Goal: Task Accomplishment & Management: Manage account settings

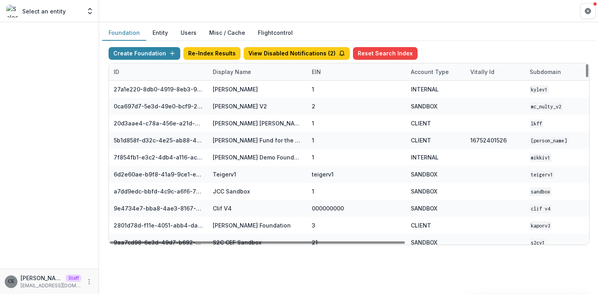
click at [242, 72] on div "Display Name" at bounding box center [232, 72] width 48 height 8
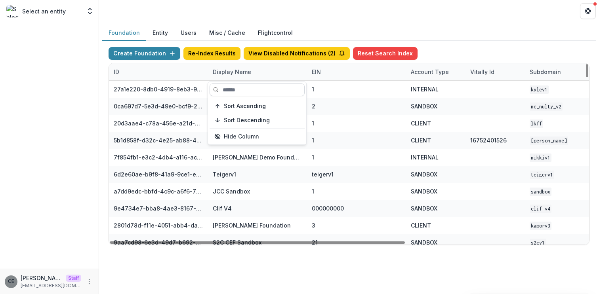
click at [242, 93] on input at bounding box center [257, 90] width 95 height 13
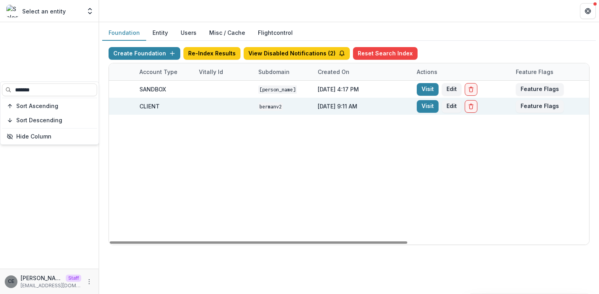
scroll to position [0, 292]
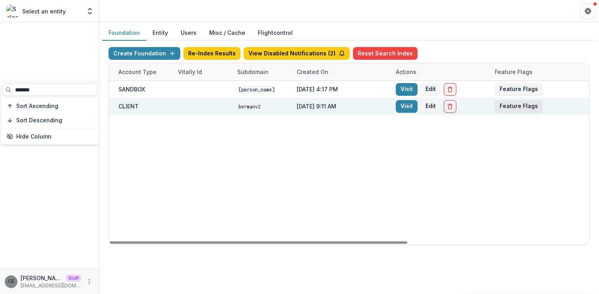
type input "******"
click at [514, 106] on button "Feature Flags" at bounding box center [519, 106] width 48 height 13
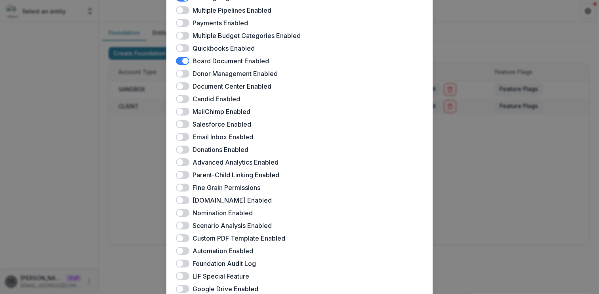
scroll to position [0, 0]
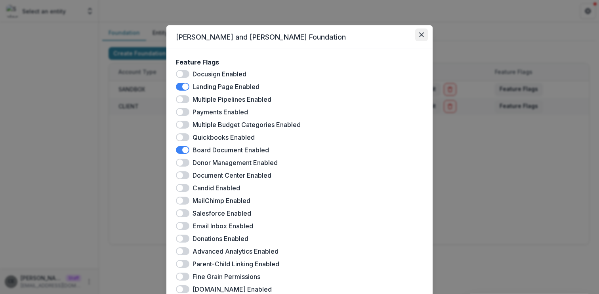
click at [421, 32] on button "Close" at bounding box center [421, 35] width 13 height 13
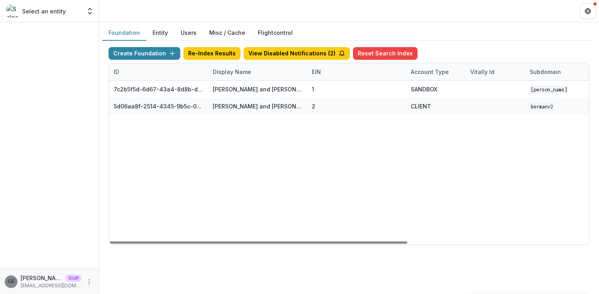
click at [245, 74] on div "Display Name" at bounding box center [232, 72] width 48 height 8
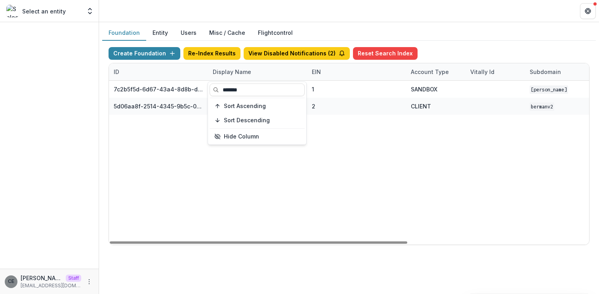
drag, startPoint x: 251, startPoint y: 89, endPoint x: 193, endPoint y: 80, distance: 58.2
click at [193, 80] on body "Skip to content Select an entity Team Settings CE Chiji Eke Staff chiji@tryteme…" at bounding box center [299, 147] width 599 height 294
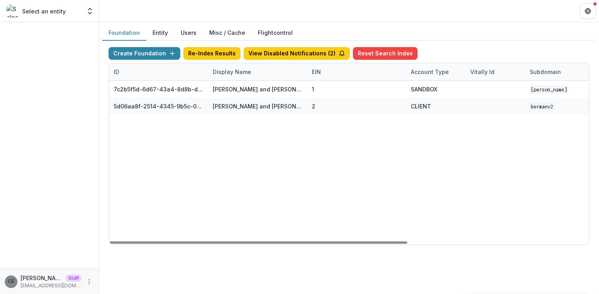
click at [223, 74] on div "Display Name" at bounding box center [232, 72] width 48 height 8
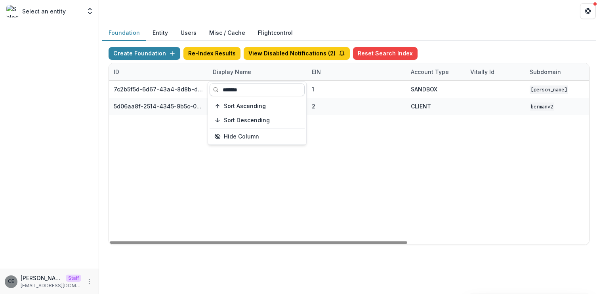
click at [239, 89] on input "******" at bounding box center [257, 90] width 95 height 13
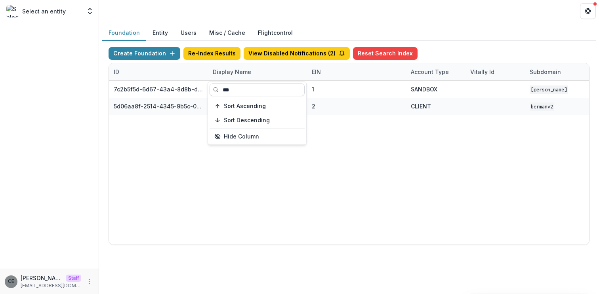
type input "*"
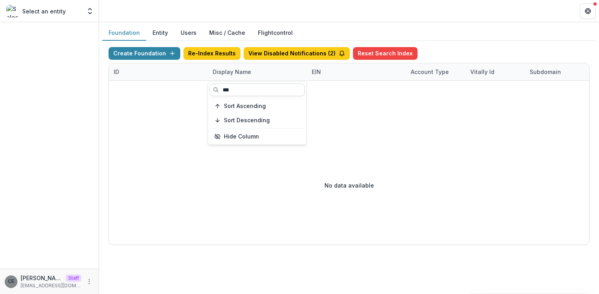
type input "*"
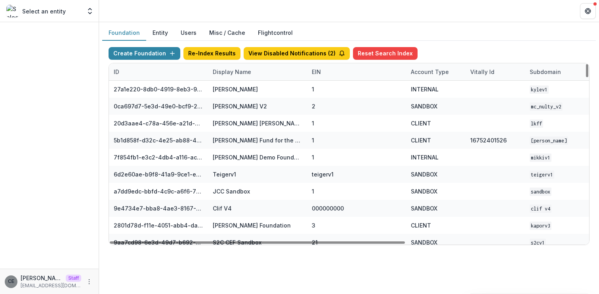
click at [233, 72] on div "Display Name" at bounding box center [232, 72] width 48 height 8
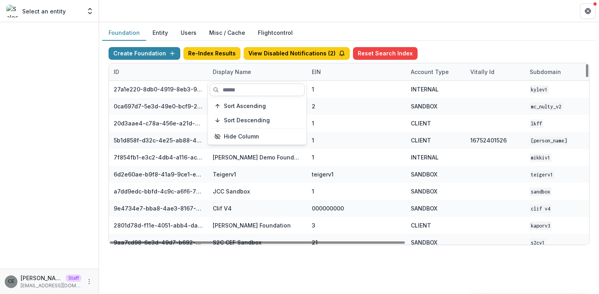
click at [227, 87] on input at bounding box center [257, 90] width 95 height 13
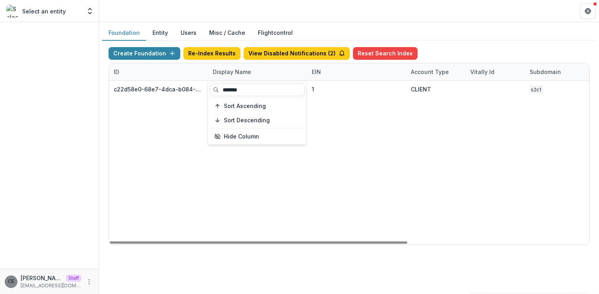
type input "*******"
click at [327, 126] on div "c22d58e0-68e7-4dca-b084-99b509bf3440 Chamberlin Education Foundation 1 CLIENT s…" at bounding box center [495, 163] width 772 height 164
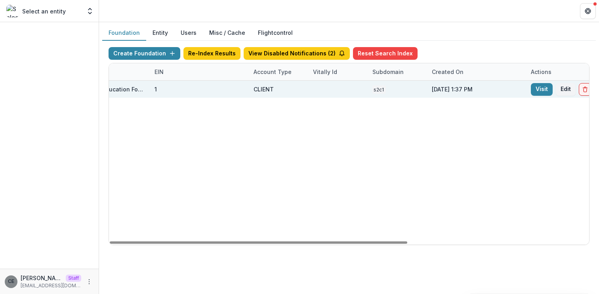
scroll to position [0, 292]
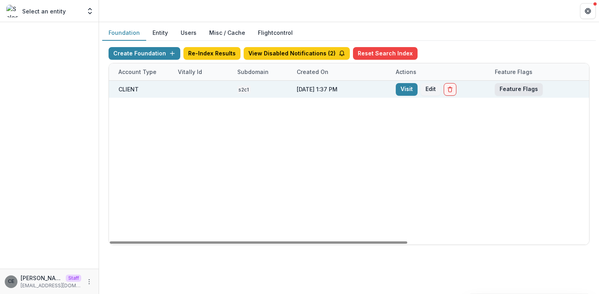
click at [527, 89] on button "Feature Flags" at bounding box center [519, 89] width 48 height 13
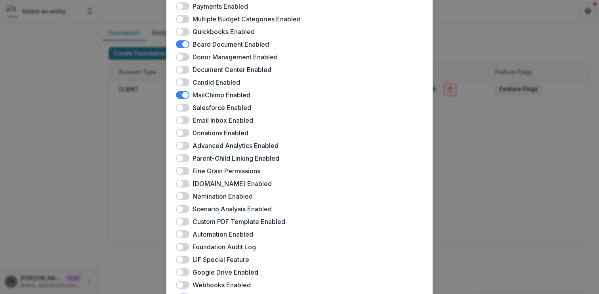
scroll to position [0, 0]
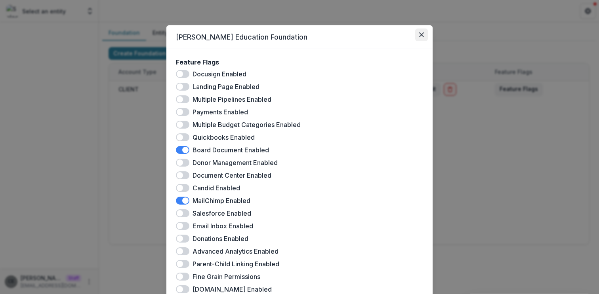
click at [421, 34] on icon "Close" at bounding box center [421, 34] width 5 height 5
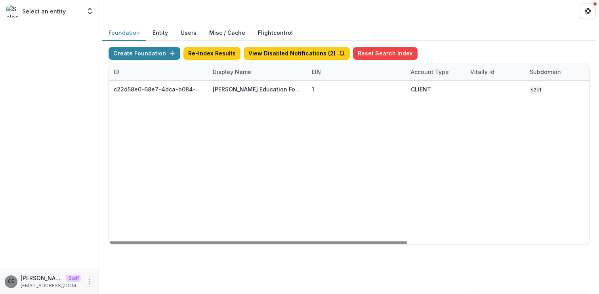
click at [252, 74] on div "Display Name" at bounding box center [232, 72] width 48 height 8
drag, startPoint x: 252, startPoint y: 88, endPoint x: 188, endPoint y: 80, distance: 63.8
click at [188, 80] on body "Skip to content Select an entity Team Settings CE Chiji Eke Staff chiji@tryteme…" at bounding box center [299, 147] width 599 height 294
click at [225, 73] on div "Display Name" at bounding box center [232, 72] width 48 height 8
click at [253, 88] on input "*******" at bounding box center [257, 90] width 95 height 13
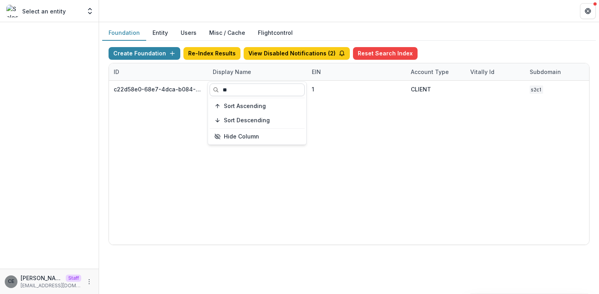
type input "*"
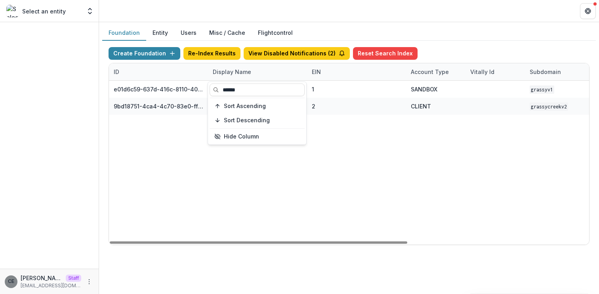
type input "******"
click at [352, 139] on div "e01d6c59-637d-416c-8110-4057fa812c23 Grassyv1 1 SANDBOX Grassyv1 Jan 17, 2024, …" at bounding box center [495, 163] width 772 height 164
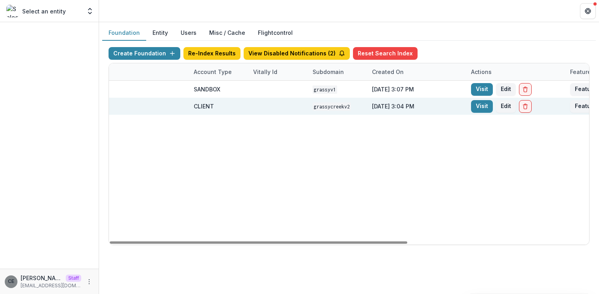
scroll to position [0, 292]
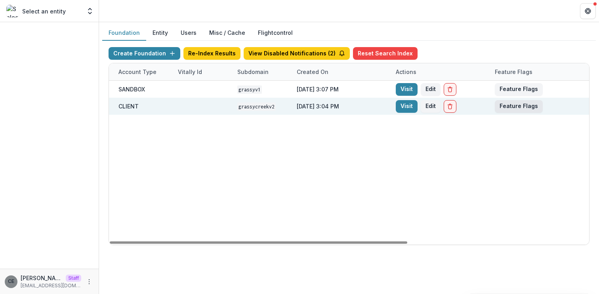
click at [516, 105] on button "Feature Flags" at bounding box center [519, 106] width 48 height 13
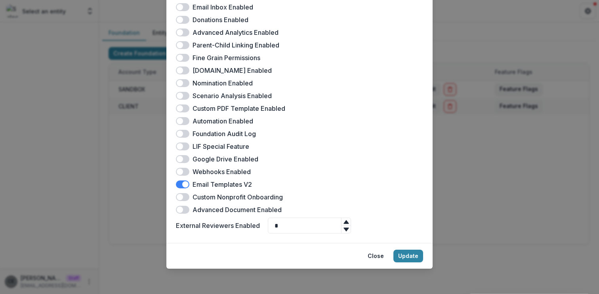
scroll to position [0, 0]
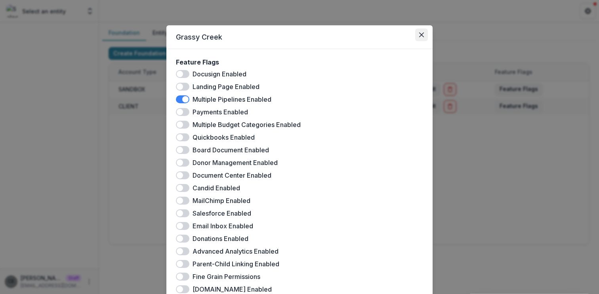
click at [419, 34] on icon "Close" at bounding box center [421, 34] width 5 height 5
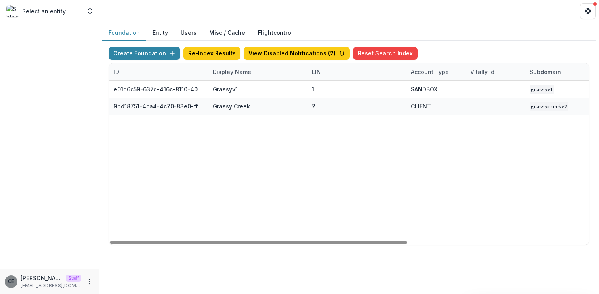
click at [250, 71] on div "Display Name" at bounding box center [232, 72] width 48 height 8
click at [254, 89] on input "******" at bounding box center [257, 90] width 95 height 13
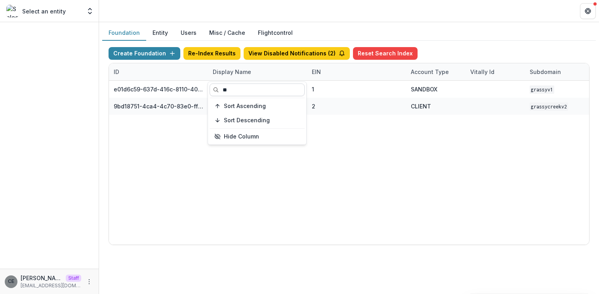
type input "*"
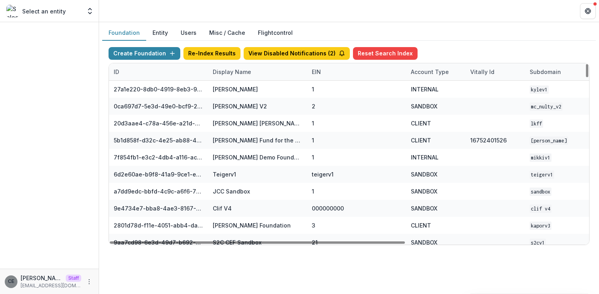
click at [428, 47] on div "Create Foundation Re-Index Results View Disabled Notifications ( 2 ) Reset Sear…" at bounding box center [349, 55] width 481 height 16
click at [252, 74] on div "Display Name" at bounding box center [232, 72] width 48 height 8
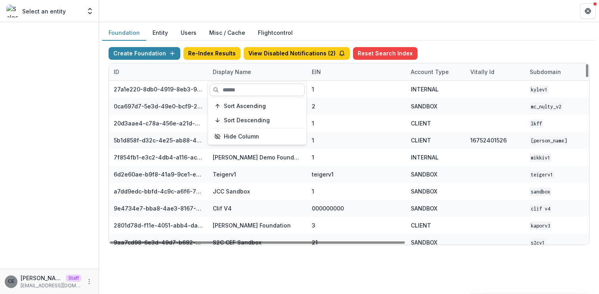
click at [239, 88] on input at bounding box center [257, 90] width 95 height 13
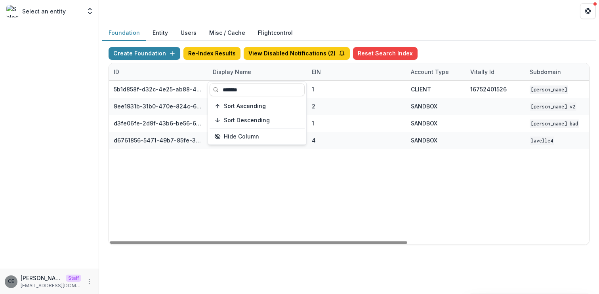
type input "*******"
click at [260, 173] on div "5b1d858f-d32c-4e25-ab88-434536713791 Lavelle Fund for the Blind 1 CLIENT 167524…" at bounding box center [495, 163] width 772 height 164
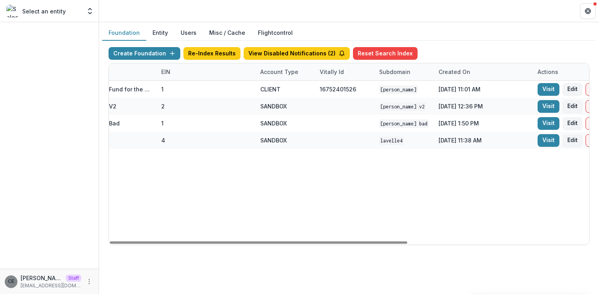
scroll to position [0, 292]
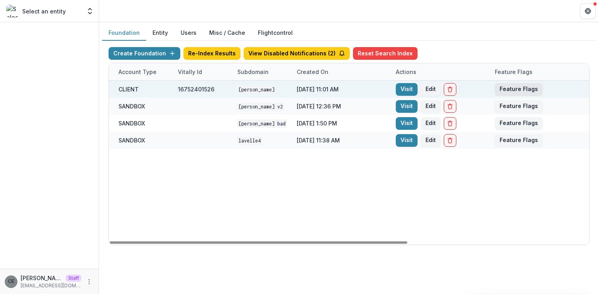
click at [521, 85] on button "Feature Flags" at bounding box center [519, 89] width 48 height 13
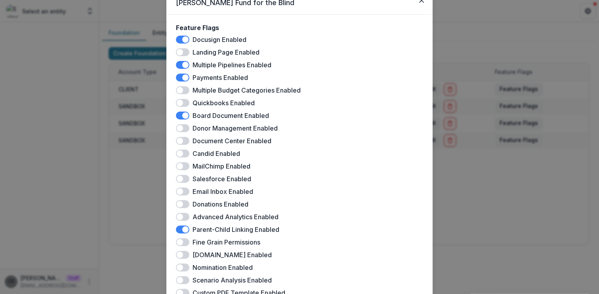
scroll to position [0, 0]
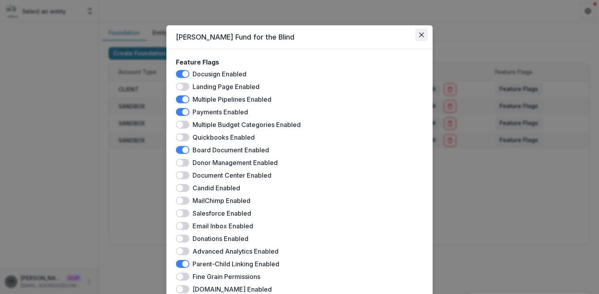
click at [419, 34] on icon "Close" at bounding box center [421, 34] width 5 height 5
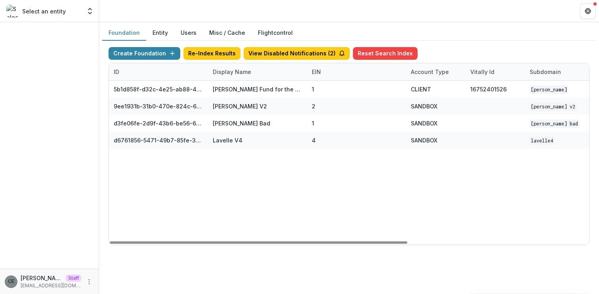
click at [235, 71] on div "Display Name" at bounding box center [232, 72] width 48 height 8
click at [256, 90] on input "*******" at bounding box center [257, 90] width 95 height 13
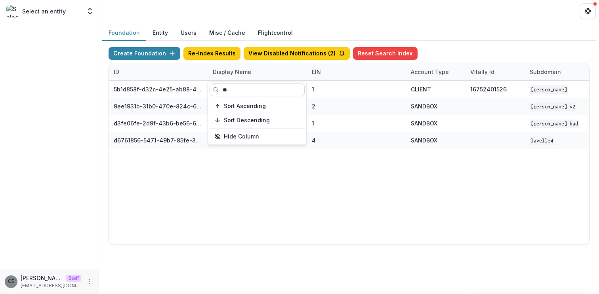
type input "*"
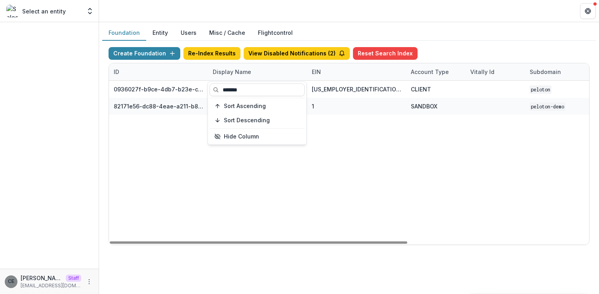
type input "*******"
click at [361, 153] on div "0936027f-b9ce-4db7-b23e-c109fdae6b90 Peloton 47-3533761 CLIENT peloton Jan 13, …" at bounding box center [495, 163] width 772 height 164
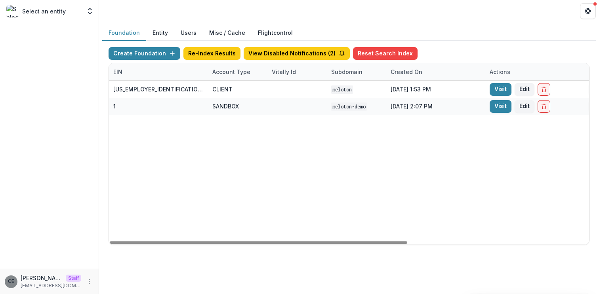
scroll to position [0, 292]
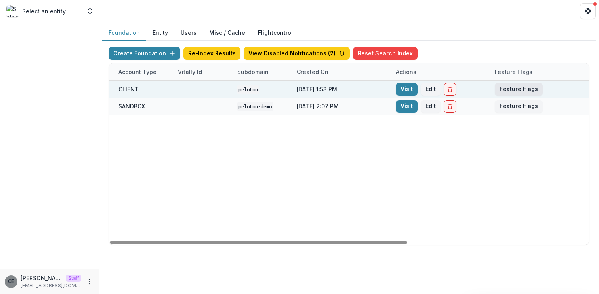
click at [526, 88] on button "Feature Flags" at bounding box center [519, 89] width 48 height 13
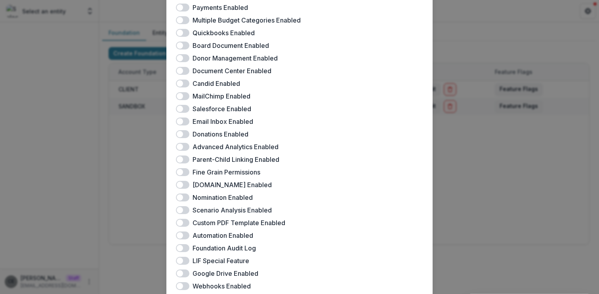
scroll to position [0, 0]
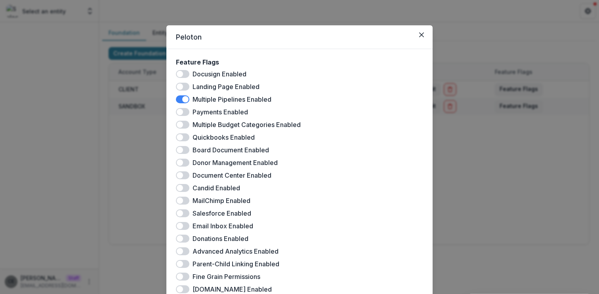
click at [482, 165] on div "Peloton Feature Flags Docusign Enabled Landing Page Enabled Multiple Pipelines …" at bounding box center [299, 147] width 599 height 294
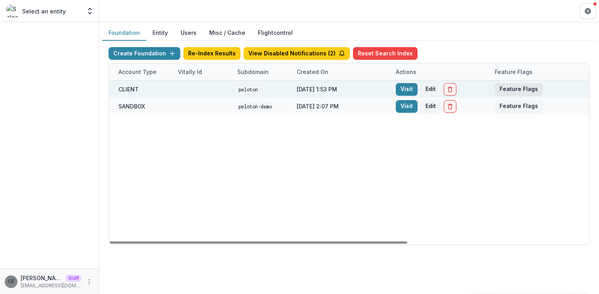
click at [509, 86] on button "Feature Flags" at bounding box center [519, 89] width 48 height 13
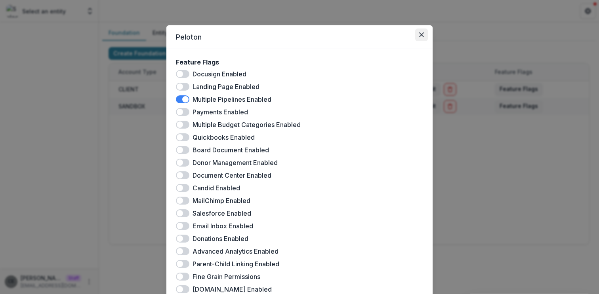
click at [419, 35] on icon "Close" at bounding box center [421, 34] width 5 height 5
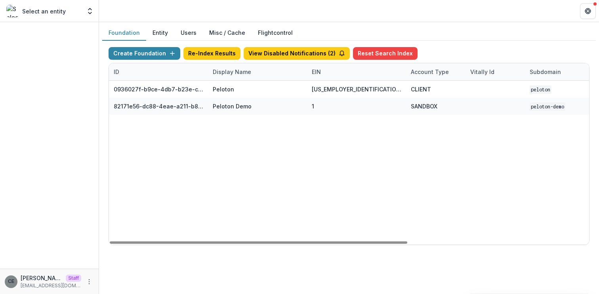
click at [235, 73] on div "Display Name" at bounding box center [232, 72] width 48 height 8
drag, startPoint x: 248, startPoint y: 90, endPoint x: 208, endPoint y: 89, distance: 40.0
click at [208, 89] on div "******* Sort Ascending Sort Descending Hide Column" at bounding box center [257, 113] width 98 height 63
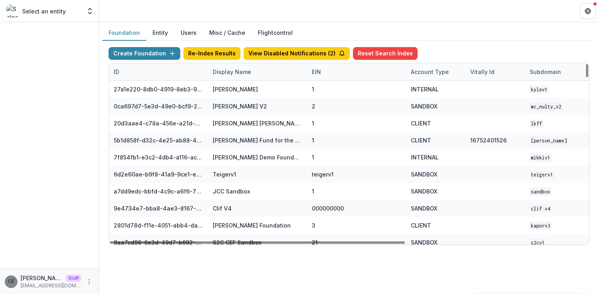
click at [404, 23] on div "Foundation Entity Users Misc / Cache Flightcontrol Create Foundation Re-Index R…" at bounding box center [349, 138] width 500 height 233
click at [237, 71] on div "Display Name" at bounding box center [232, 72] width 48 height 8
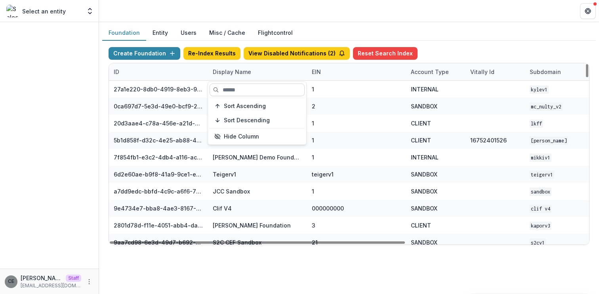
click at [230, 86] on input at bounding box center [257, 90] width 95 height 13
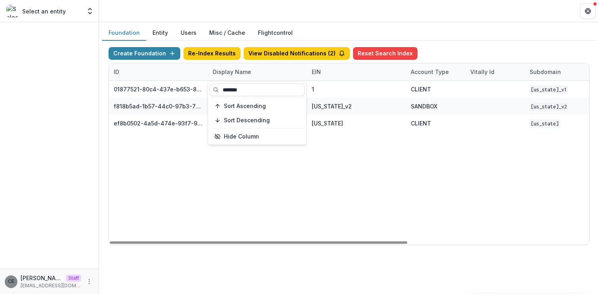
type input "*******"
click at [246, 176] on div "01877521-80c4-437e-b653-847e4762ab9d Montana Partnership to End Childhood Hunge…" at bounding box center [495, 163] width 772 height 164
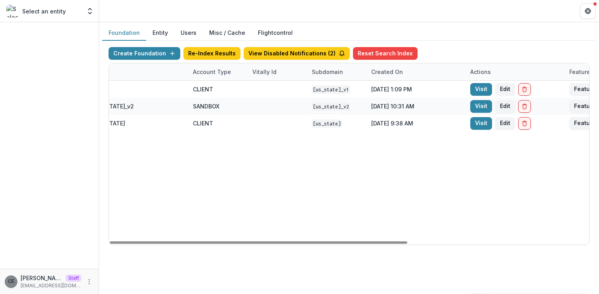
scroll to position [0, 292]
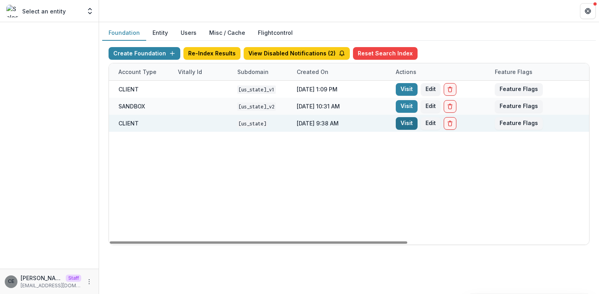
click at [409, 127] on link "Visit" at bounding box center [407, 123] width 22 height 13
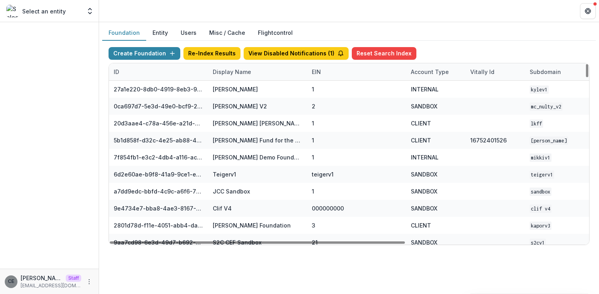
click at [253, 74] on div "Display Name" at bounding box center [232, 72] width 48 height 8
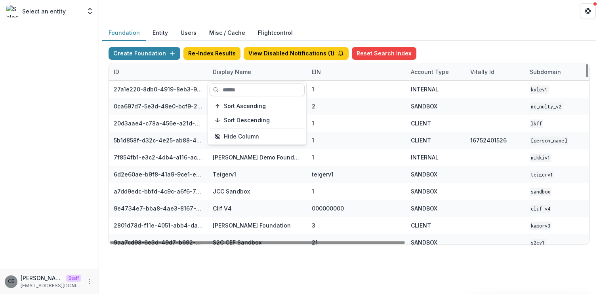
click at [243, 89] on input at bounding box center [257, 90] width 95 height 13
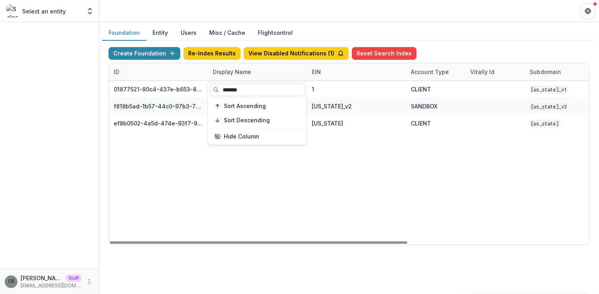
type input "*******"
click at [268, 178] on div "01877521-80c4-437e-b653-847e4762ab9d Montana Partnership to End Childhood Hunge…" at bounding box center [495, 163] width 772 height 164
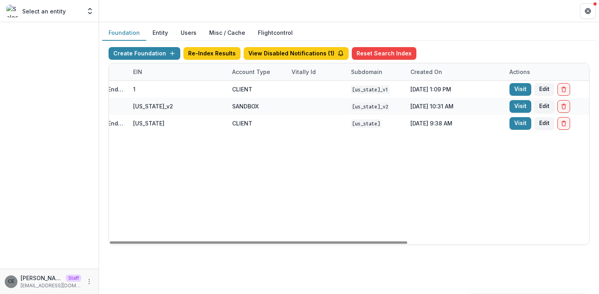
scroll to position [0, 292]
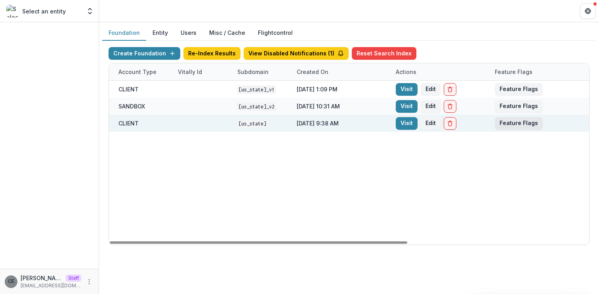
click at [509, 125] on button "Feature Flags" at bounding box center [519, 123] width 48 height 13
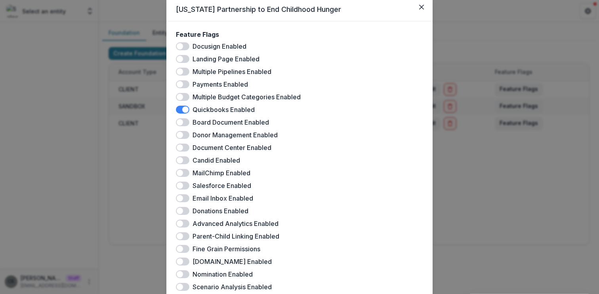
scroll to position [0, 0]
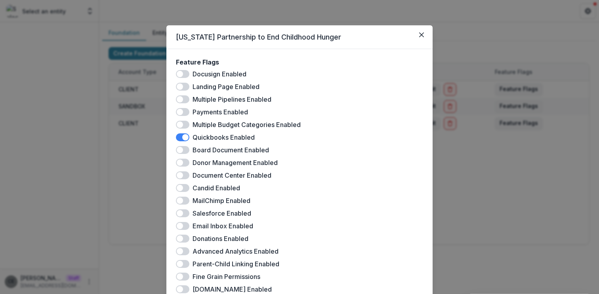
click at [482, 155] on div "Montana Partnership to End Childhood Hunger Feature Flags Docusign Enabled Land…" at bounding box center [299, 147] width 599 height 294
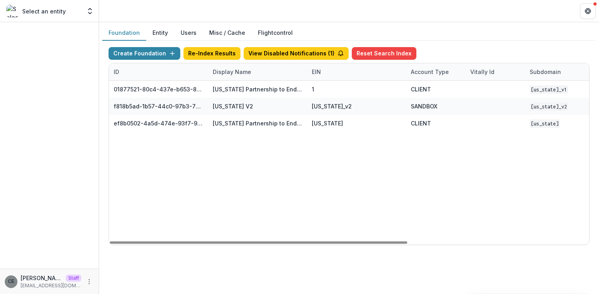
click at [231, 73] on div "Display Name" at bounding box center [232, 72] width 48 height 8
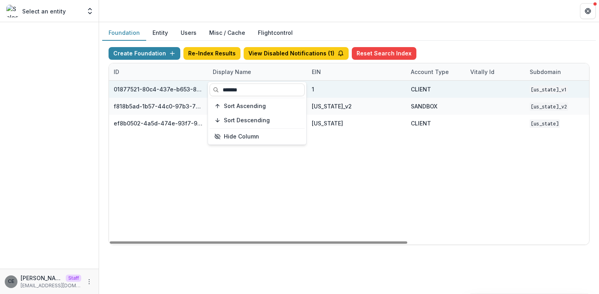
drag, startPoint x: 254, startPoint y: 92, endPoint x: 186, endPoint y: 85, distance: 68.1
click at [186, 85] on body "Skip to content Select an entity Team Settings CE Chiji Eke Staff chiji@tryteme…" at bounding box center [299, 147] width 599 height 294
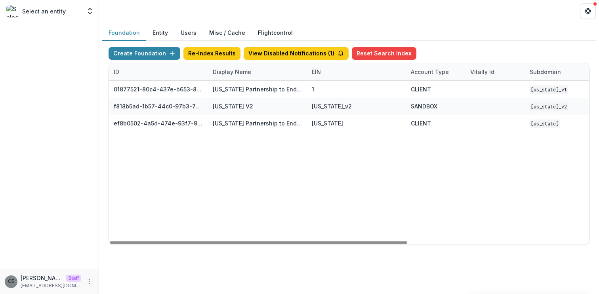
click at [233, 71] on div "Display Name" at bounding box center [232, 72] width 48 height 8
click at [248, 88] on input "*******" at bounding box center [257, 90] width 95 height 13
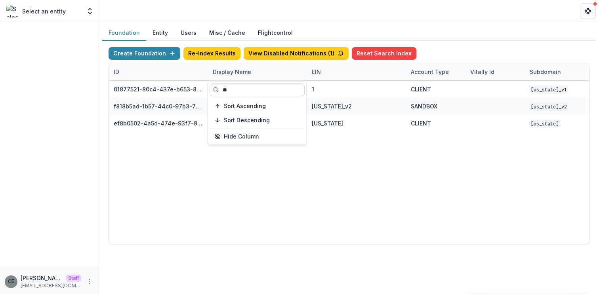
type input "*"
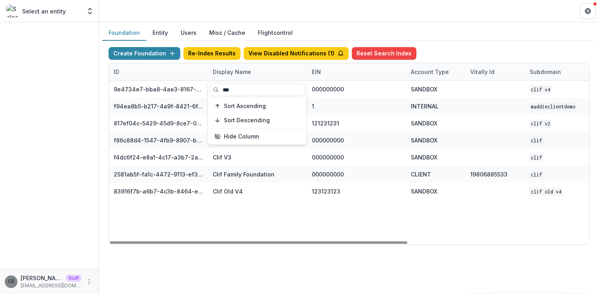
type input "***"
click at [256, 214] on div "9e4734e7-bba8-4ae3-8167-95d86cec7b4b Clif V4 000000000 SANDBOX Clif V4 Dec 23, …" at bounding box center [495, 163] width 772 height 164
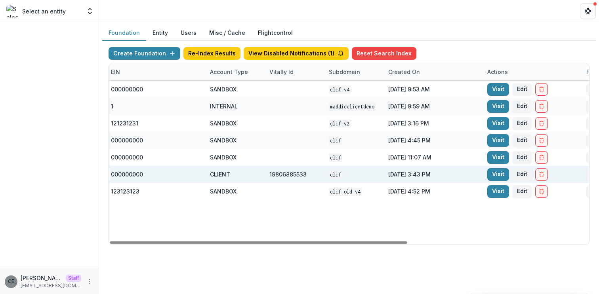
scroll to position [0, 292]
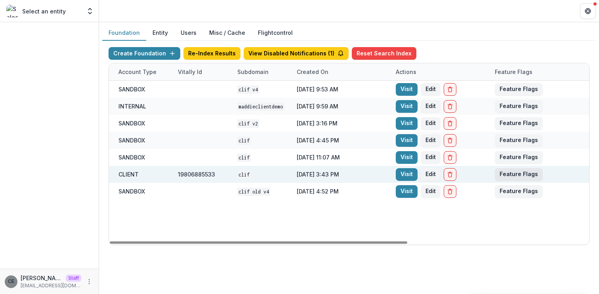
click at [511, 172] on button "Feature Flags" at bounding box center [519, 174] width 48 height 13
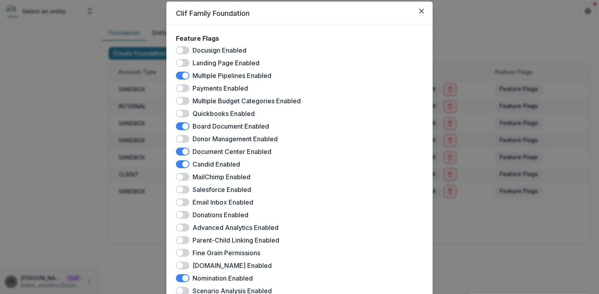
scroll to position [0, 0]
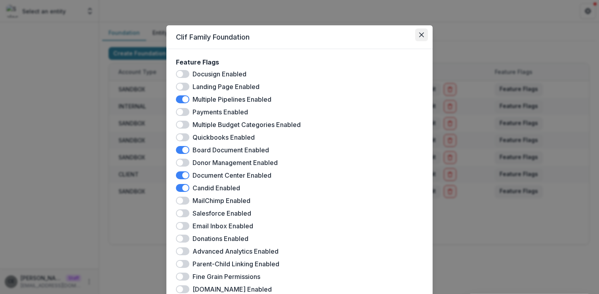
click at [421, 34] on icon "Close" at bounding box center [421, 34] width 5 height 5
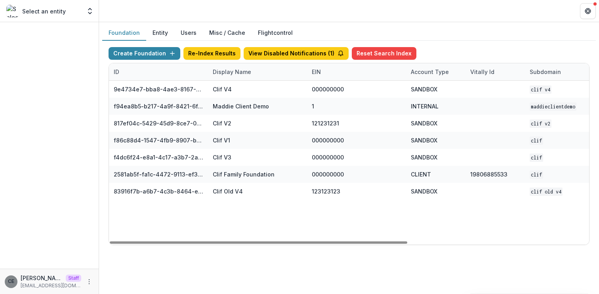
click at [254, 77] on div "Display Name" at bounding box center [257, 71] width 99 height 17
click at [240, 90] on input "***" at bounding box center [257, 90] width 95 height 13
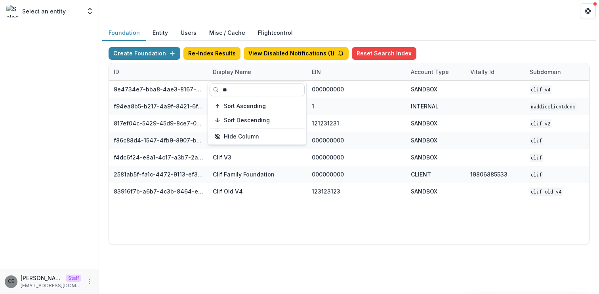
type input "*"
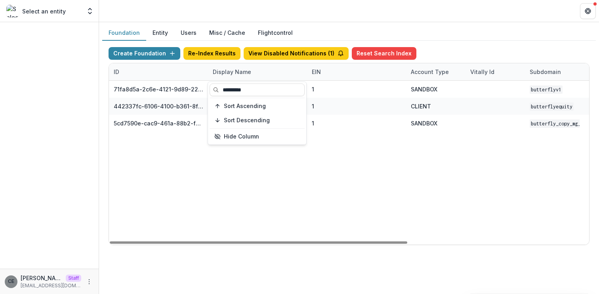
type input "*********"
click at [263, 185] on div "71fa8d5a-2c6e-4121-9d89-227f5bca9ad2 Butterfly Sandbox 1 SANDBOX butterflyv1 Au…" at bounding box center [495, 163] width 772 height 164
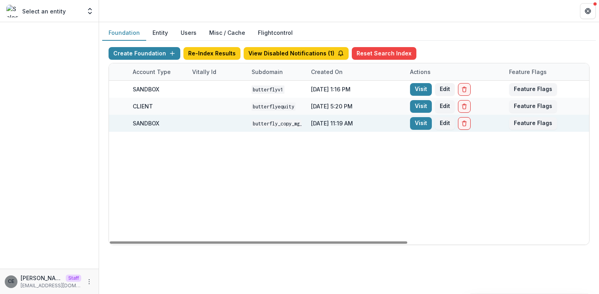
scroll to position [0, 292]
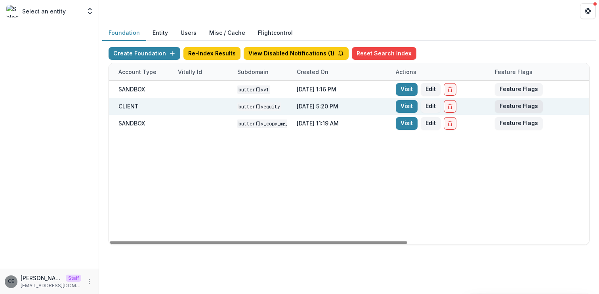
click at [515, 108] on button "Feature Flags" at bounding box center [519, 106] width 48 height 13
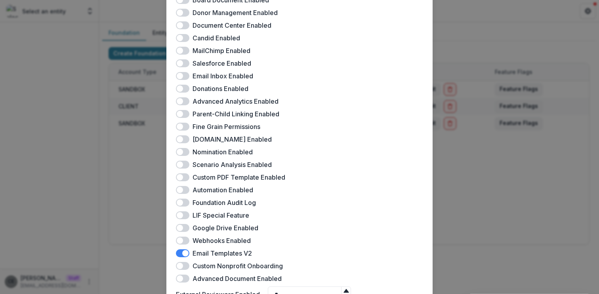
scroll to position [0, 0]
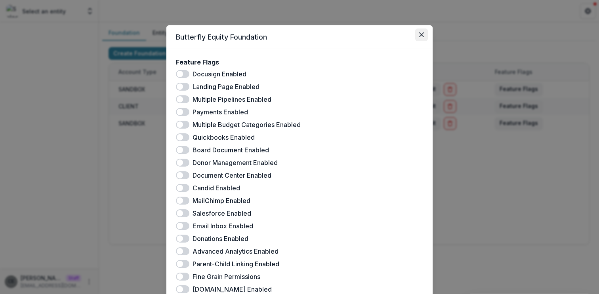
click at [421, 35] on icon "Close" at bounding box center [421, 34] width 5 height 5
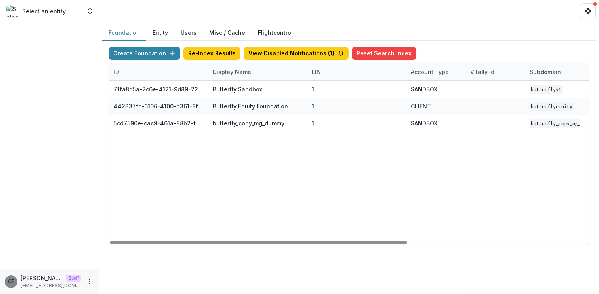
click at [255, 74] on div "Display Name" at bounding box center [257, 71] width 99 height 17
click at [254, 88] on input "*********" at bounding box center [257, 90] width 95 height 13
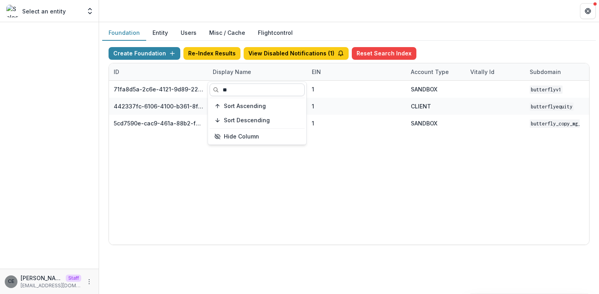
type input "*"
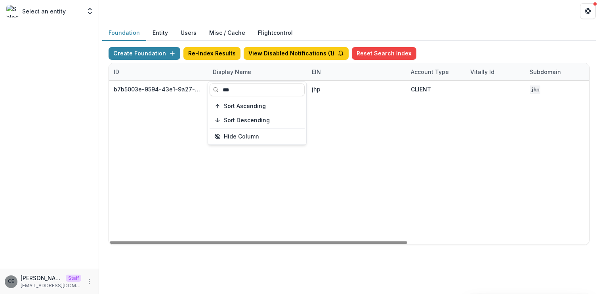
type input "**"
click at [349, 149] on div "b7b5003e-9594-43e1-9a27-4b5a3d1a960b JH Philanthropy jhp CLIENT jhp May 11, 202…" at bounding box center [495, 163] width 772 height 164
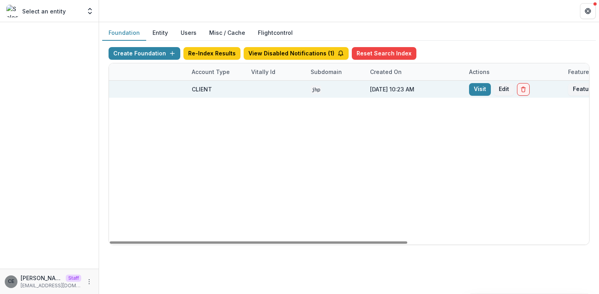
scroll to position [0, 292]
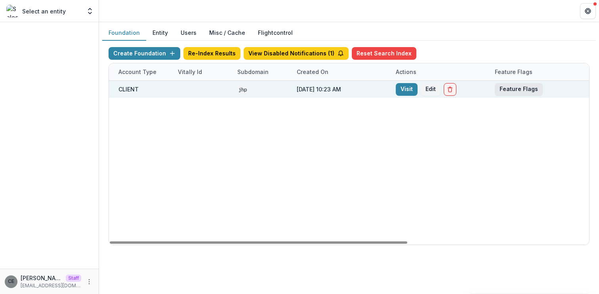
click at [517, 91] on button "Feature Flags" at bounding box center [519, 89] width 48 height 13
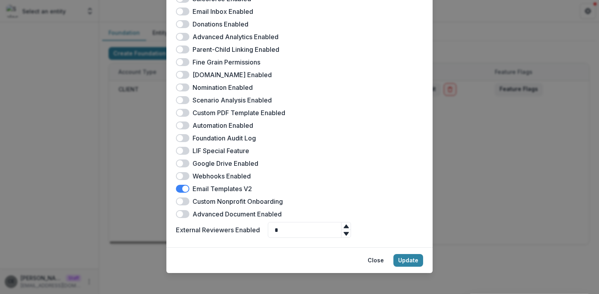
scroll to position [219, 0]
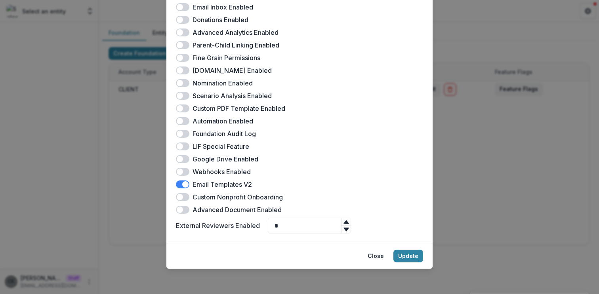
click at [532, 173] on div "JH Philanthropy Feature Flags Docusign Enabled Landing Page Enabled Multiple Pi…" at bounding box center [299, 147] width 599 height 294
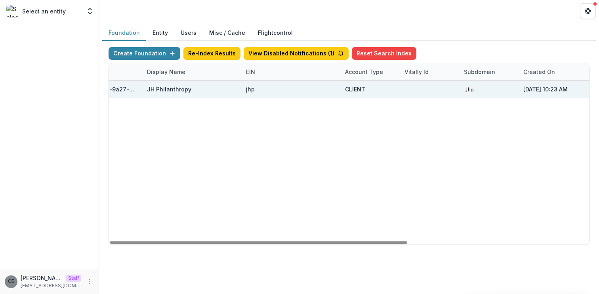
scroll to position [0, 0]
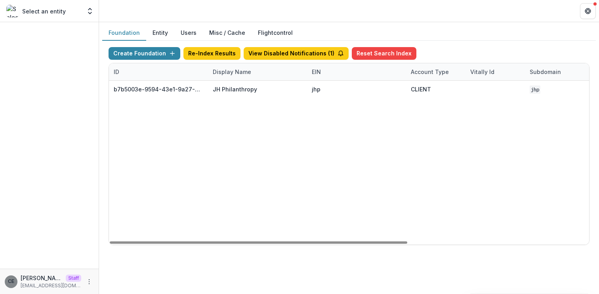
click at [234, 71] on div "Display Name" at bounding box center [232, 72] width 48 height 8
click at [242, 91] on input "**" at bounding box center [257, 90] width 95 height 13
type input "*"
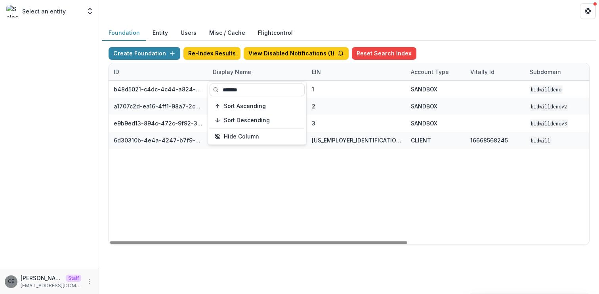
type input "*******"
click at [278, 217] on div "b48d5021-c4dc-4c44-a824-ac24934ec8bd Bidwill Demo V1 1 SANDBOX bidwilldemo Mar …" at bounding box center [495, 163] width 772 height 164
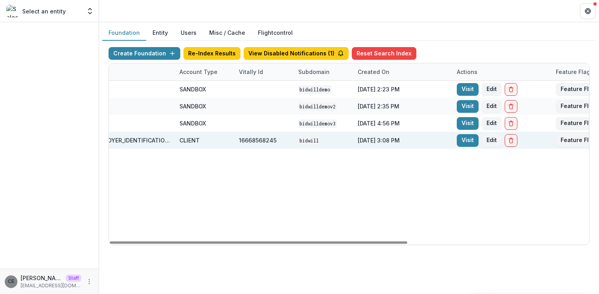
scroll to position [0, 292]
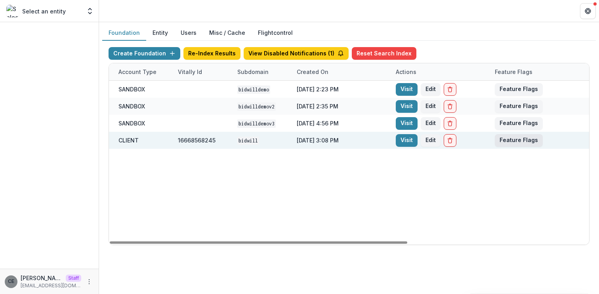
click at [509, 140] on button "Feature Flags" at bounding box center [519, 140] width 48 height 13
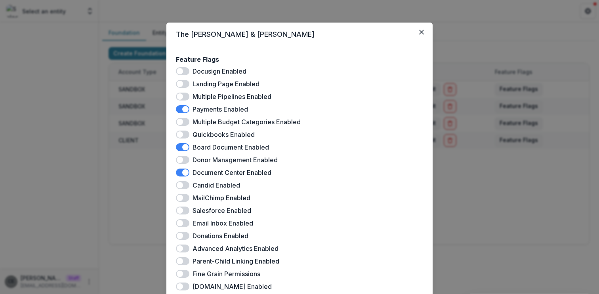
scroll to position [0, 0]
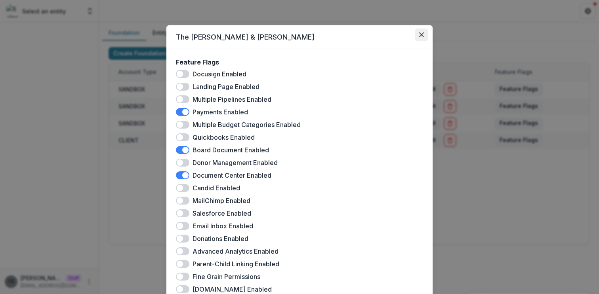
click at [419, 33] on icon "Close" at bounding box center [421, 34] width 5 height 5
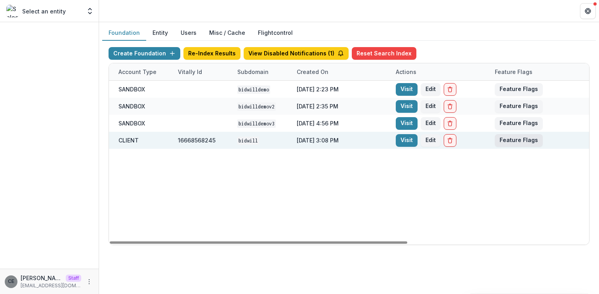
click at [507, 140] on button "Feature Flags" at bounding box center [519, 140] width 48 height 13
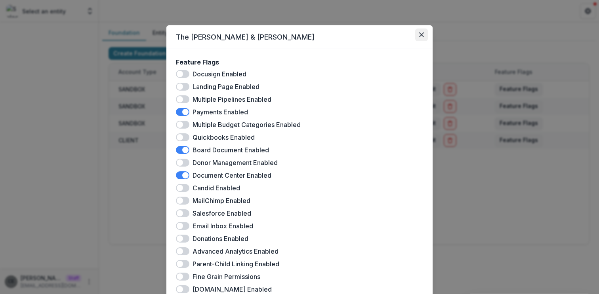
click at [424, 34] on button "Close" at bounding box center [421, 35] width 13 height 13
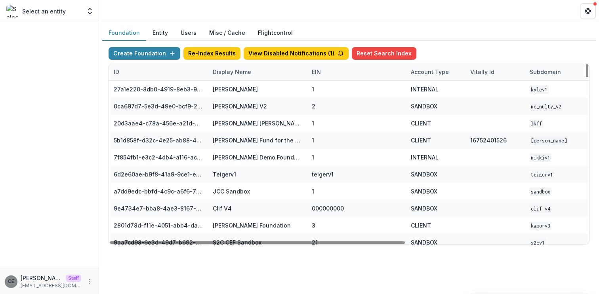
click at [229, 73] on div "Display Name" at bounding box center [232, 72] width 48 height 8
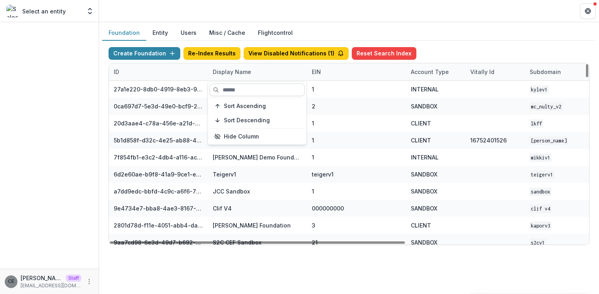
click at [227, 93] on input at bounding box center [257, 90] width 95 height 13
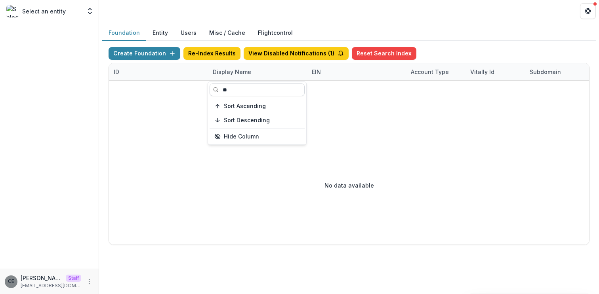
type input "*"
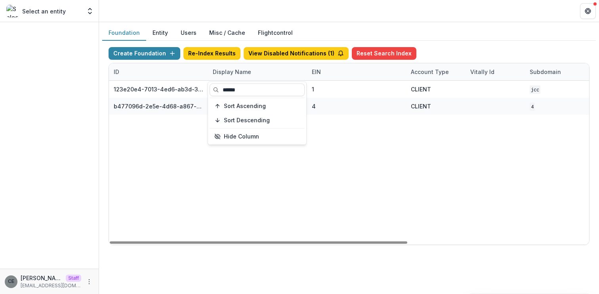
type input "******"
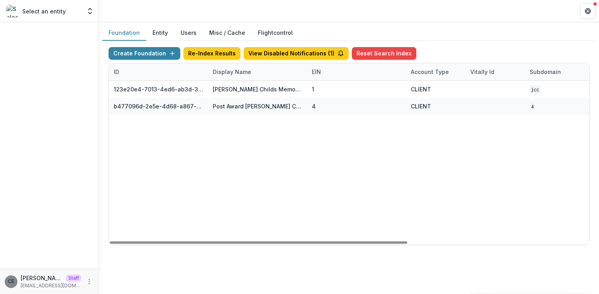
click at [263, 173] on div "123e20e4-7013-4ed6-ab3d-37a1d4e2f345 [PERSON_NAME] Childs Memorial Fund for Med…" at bounding box center [495, 163] width 772 height 164
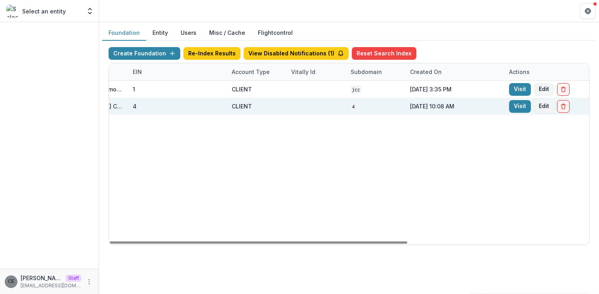
scroll to position [0, 227]
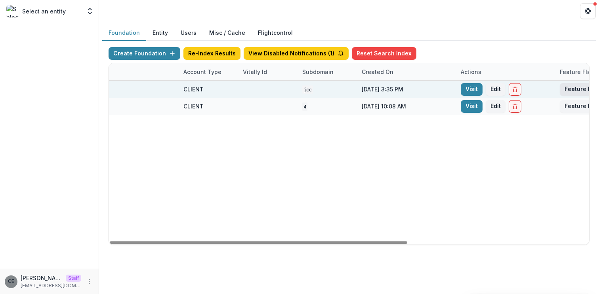
click at [564, 91] on button "Feature Flags" at bounding box center [584, 89] width 48 height 13
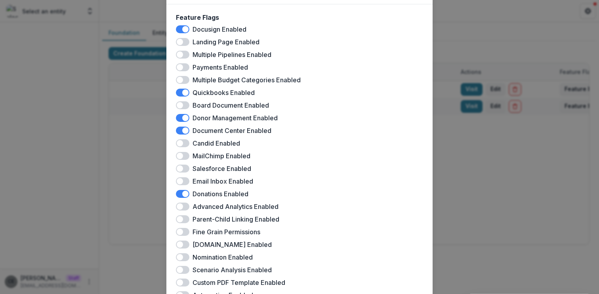
scroll to position [0, 0]
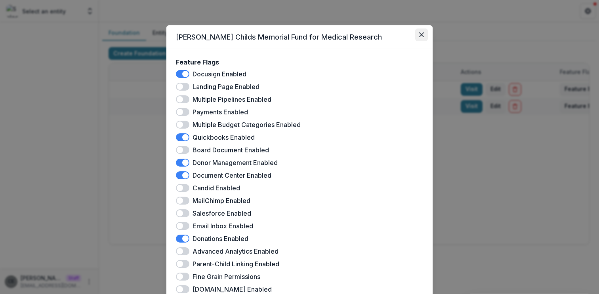
click at [419, 36] on icon "Close" at bounding box center [421, 34] width 5 height 5
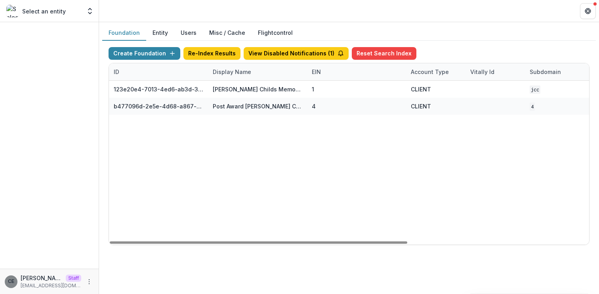
click at [244, 72] on div "Display Name" at bounding box center [232, 72] width 48 height 8
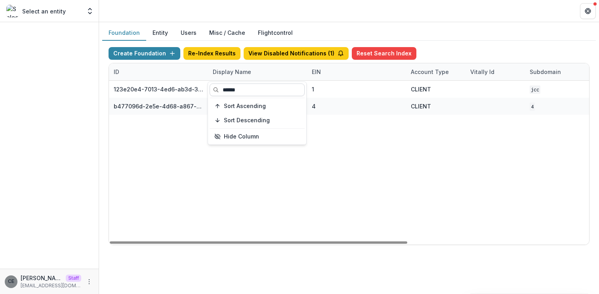
click at [239, 89] on input "******" at bounding box center [257, 90] width 95 height 13
drag, startPoint x: 239, startPoint y: 89, endPoint x: 218, endPoint y: 90, distance: 21.0
click at [218, 90] on input "******" at bounding box center [257, 90] width 95 height 13
type input "******"
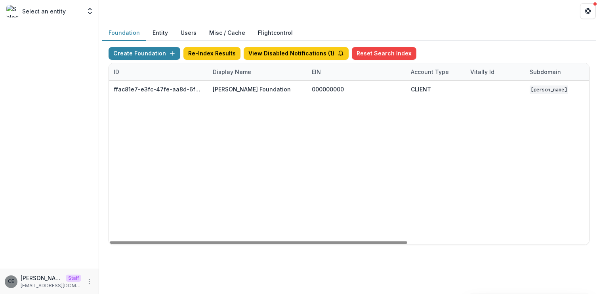
click at [399, 129] on div "ffac81e7-e3fc-47fe-aa8d-6f87a5551932 [PERSON_NAME] Foundation 000000000 CLIENT …" at bounding box center [495, 163] width 772 height 164
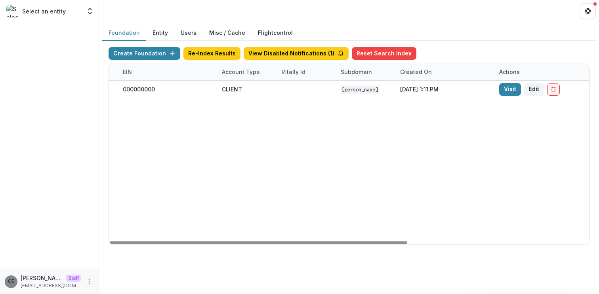
scroll to position [0, 292]
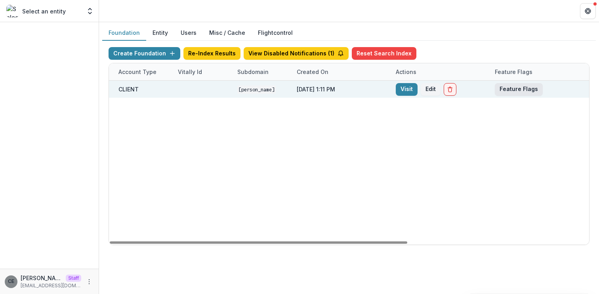
click at [526, 87] on button "Feature Flags" at bounding box center [519, 89] width 48 height 13
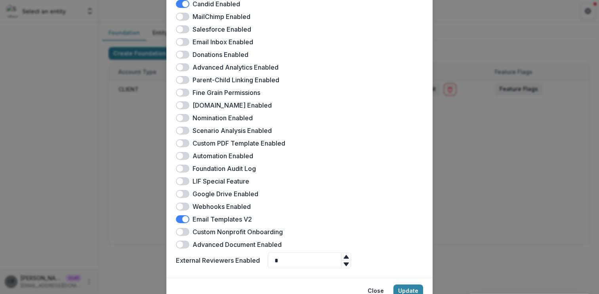
scroll to position [219, 0]
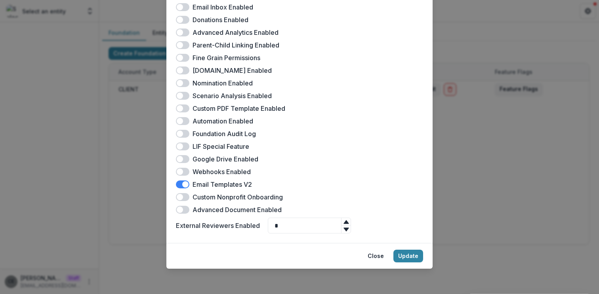
click at [500, 145] on div "[PERSON_NAME] Foundation Feature Flags Docusign Enabled Landing Page Enabled Mu…" at bounding box center [299, 147] width 599 height 294
